Goal: Ask a question

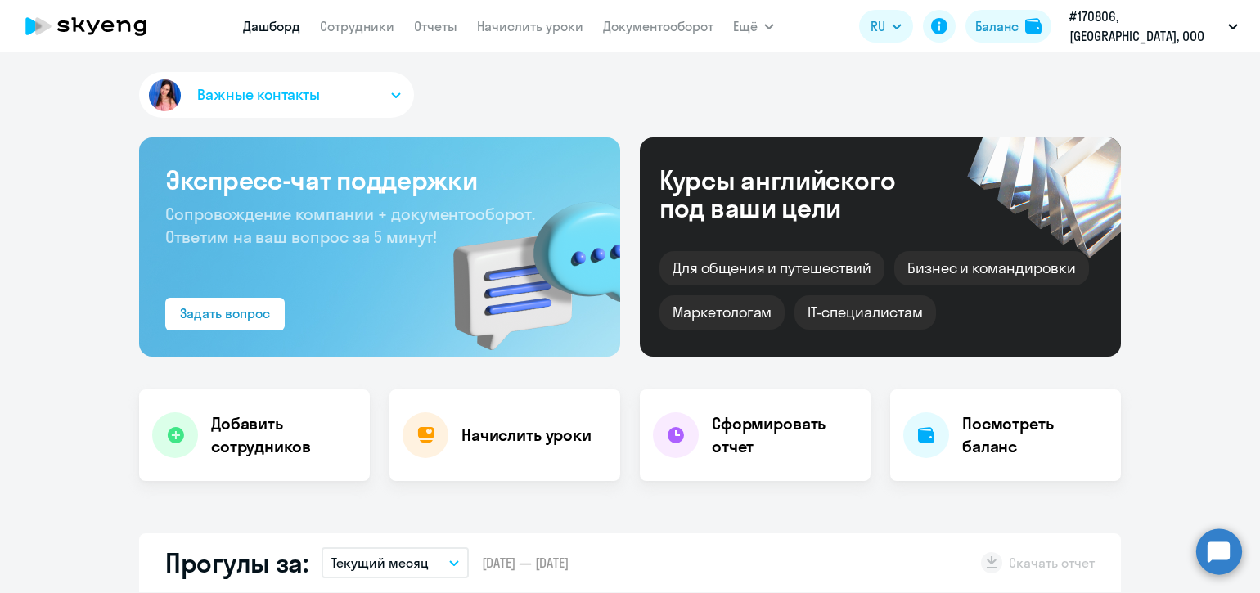
select select "30"
click at [1213, 546] on circle at bounding box center [1219, 551] width 46 height 46
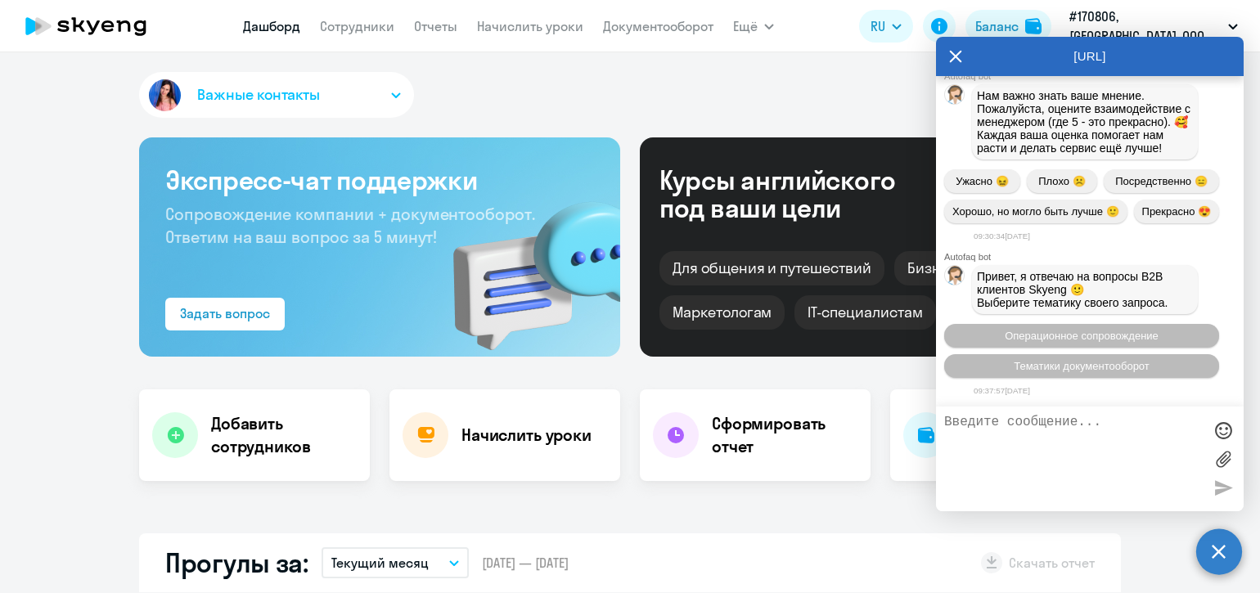
scroll to position [21308, 0]
click at [1047, 422] on textarea at bounding box center [1073, 459] width 258 height 88
type textarea "L"
type textarea "Доброе утро! Когда ожидать проведение теста?"
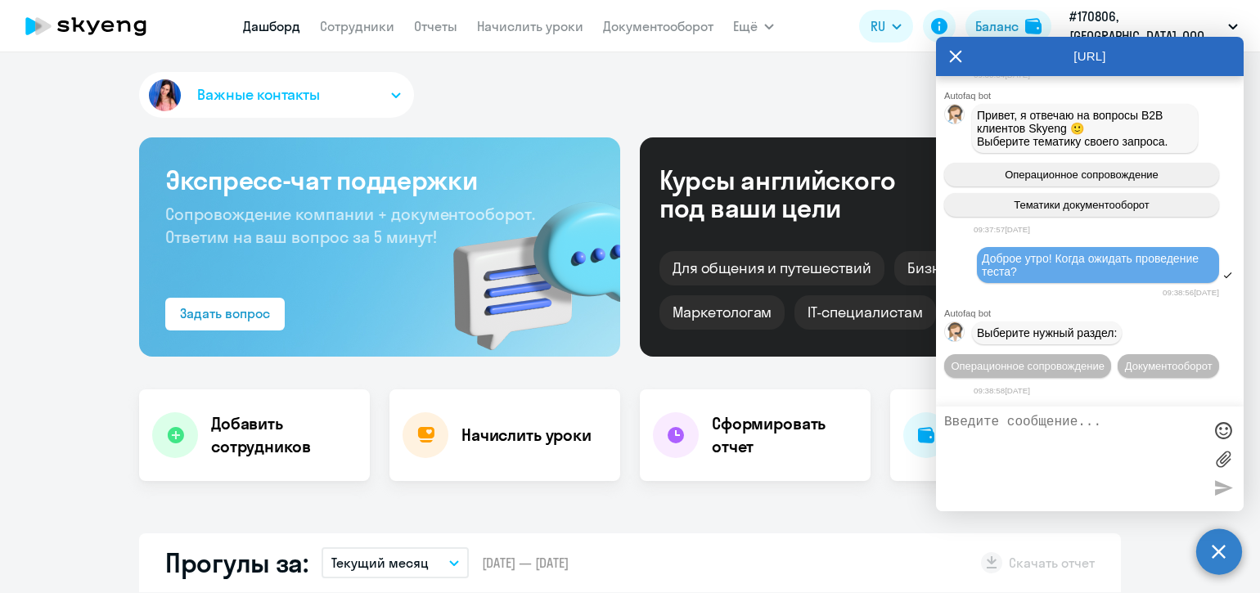
scroll to position [21500, 0]
click at [1048, 360] on span "Операционное сопровождение" at bounding box center [1027, 366] width 154 height 12
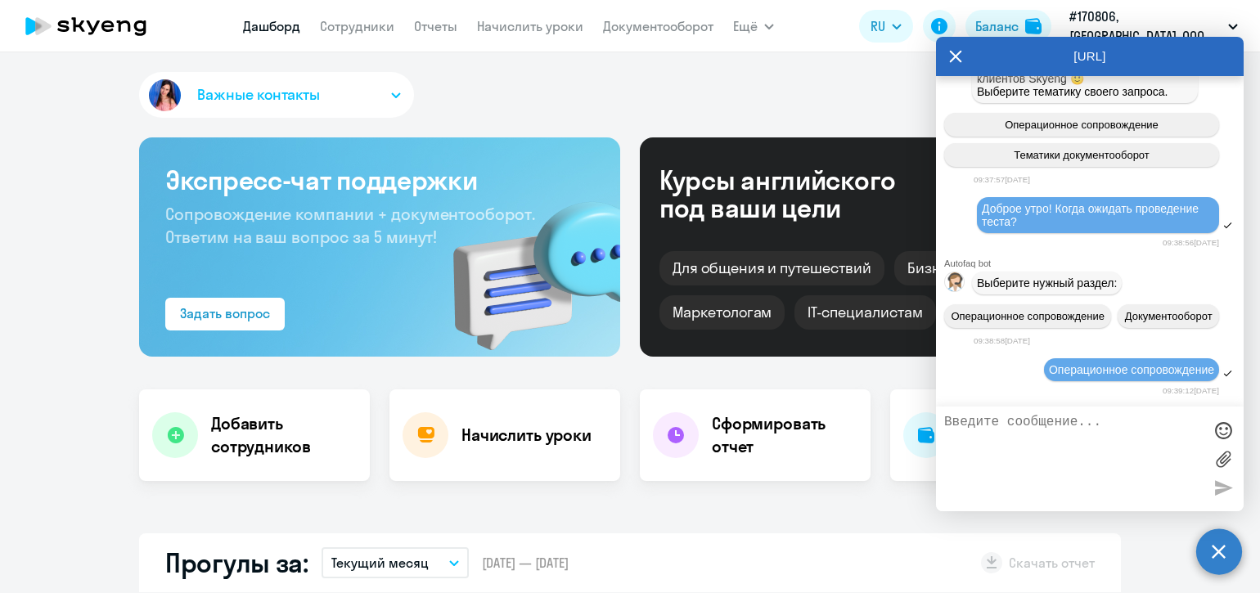
scroll to position [21679, 0]
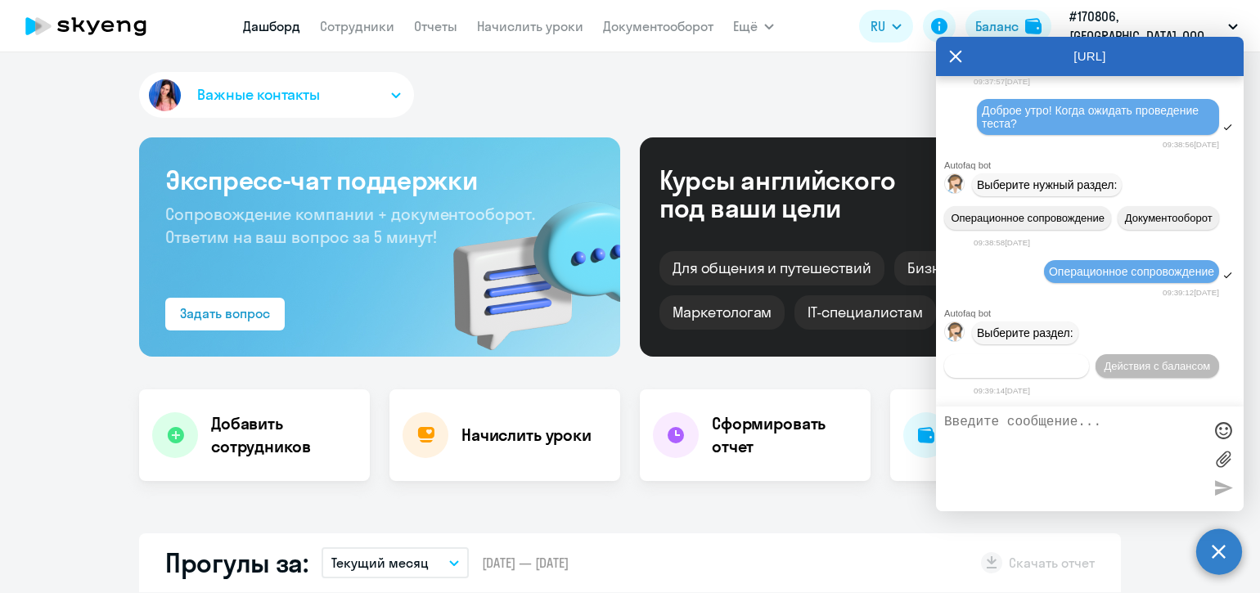
click at [1080, 360] on span "Действия по сотрудникам" at bounding box center [1016, 366] width 127 height 12
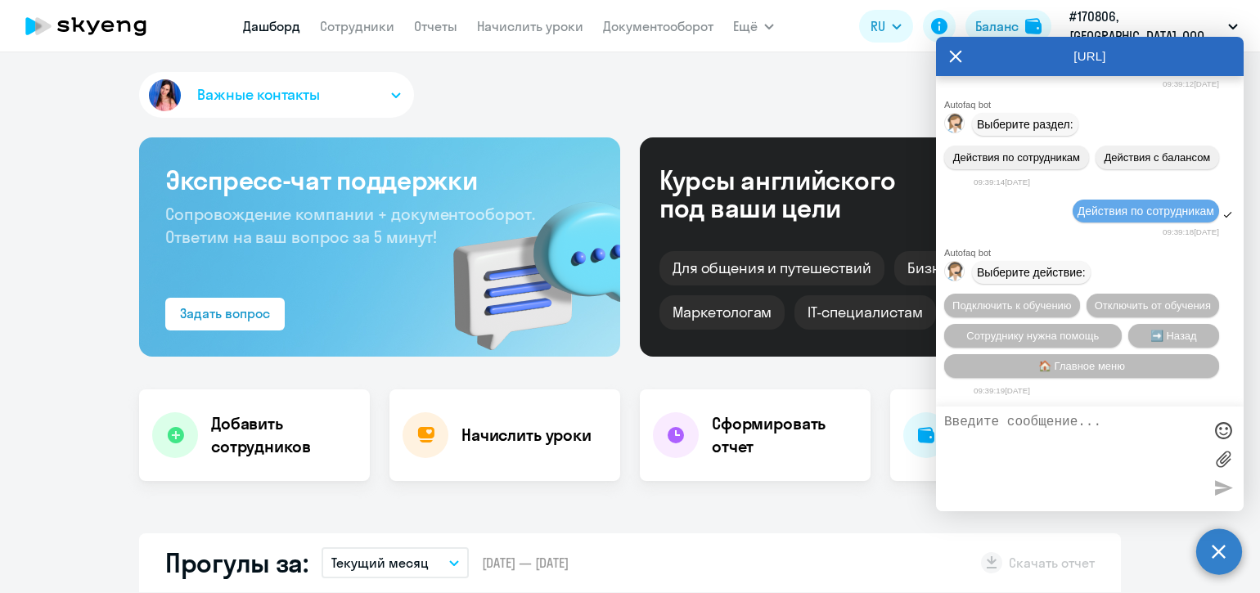
scroll to position [21445, 0]
drag, startPoint x: 1095, startPoint y: 298, endPoint x: 980, endPoint y: 286, distance: 115.9
copy span "Доброе утро! Когда ожидать проведение теста?"
click at [992, 420] on textarea at bounding box center [1073, 459] width 258 height 88
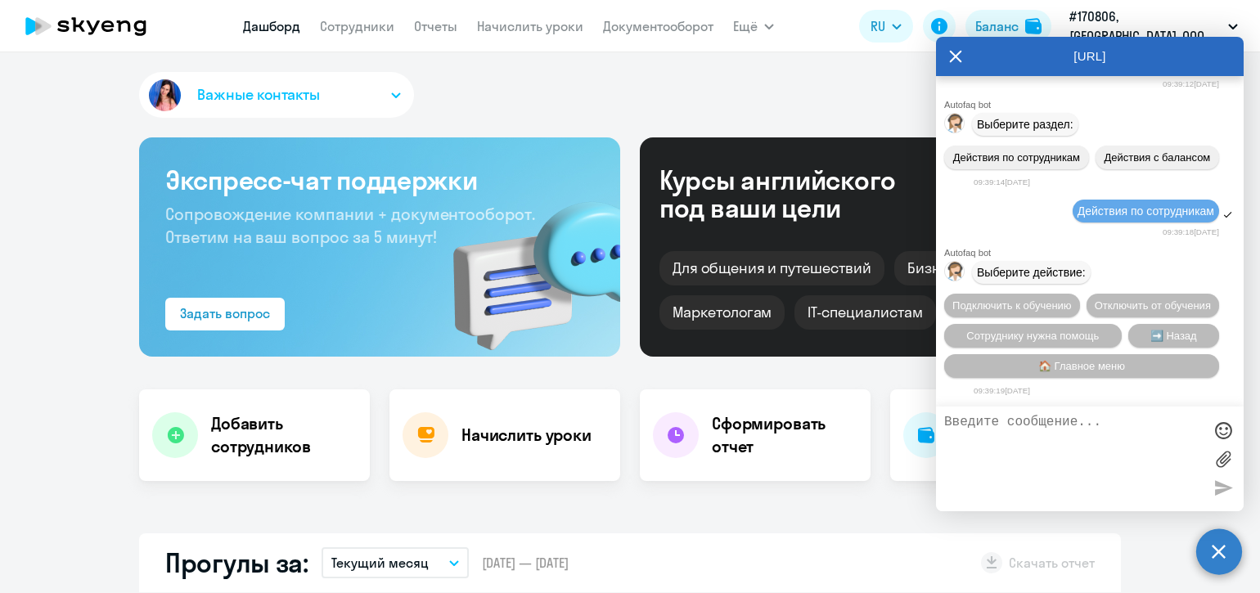
paste textarea "Доброе утро! Когда ожидать проведение теста?"
type textarea "Доброе утро! Когда ожидать проведение теста?"
